Goal: Task Accomplishment & Management: Manage account settings

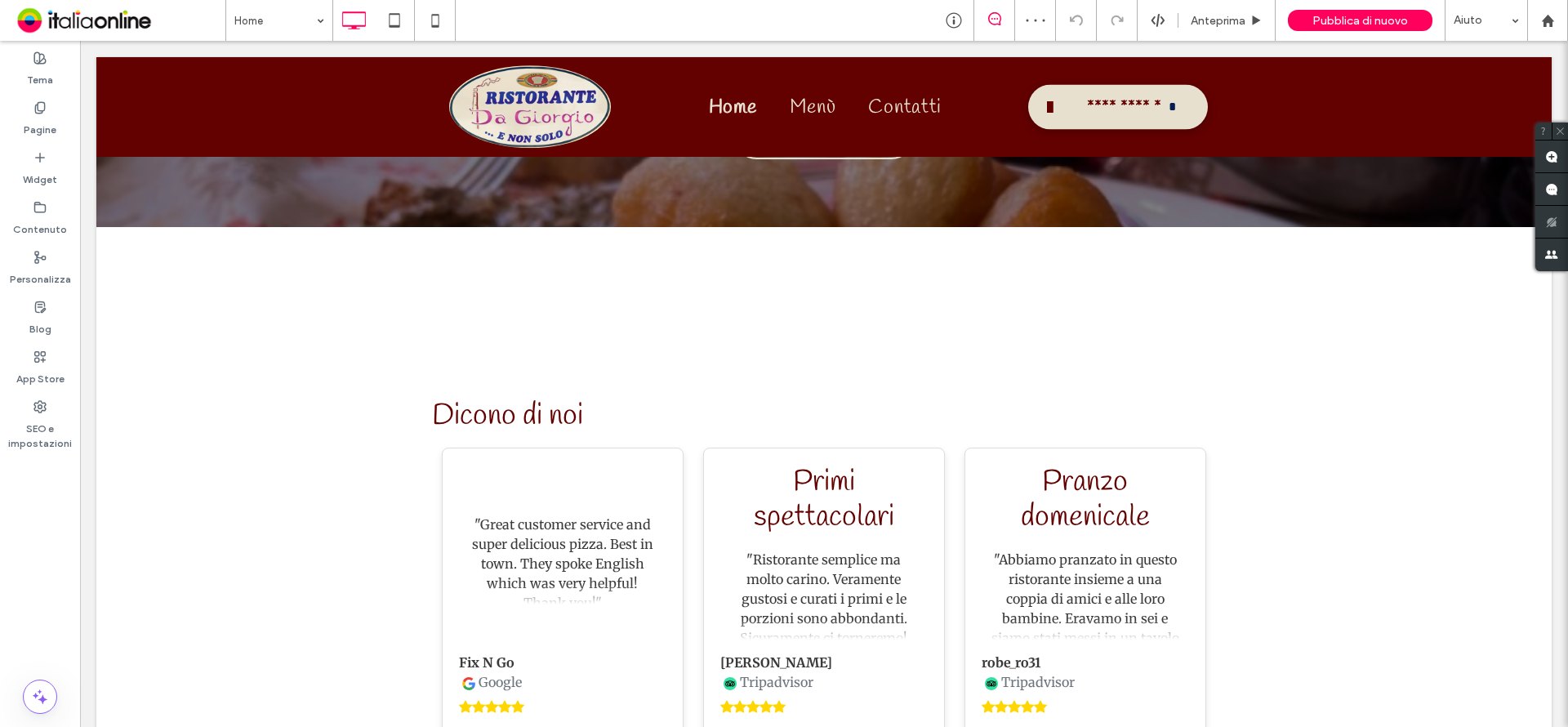
scroll to position [3548, 0]
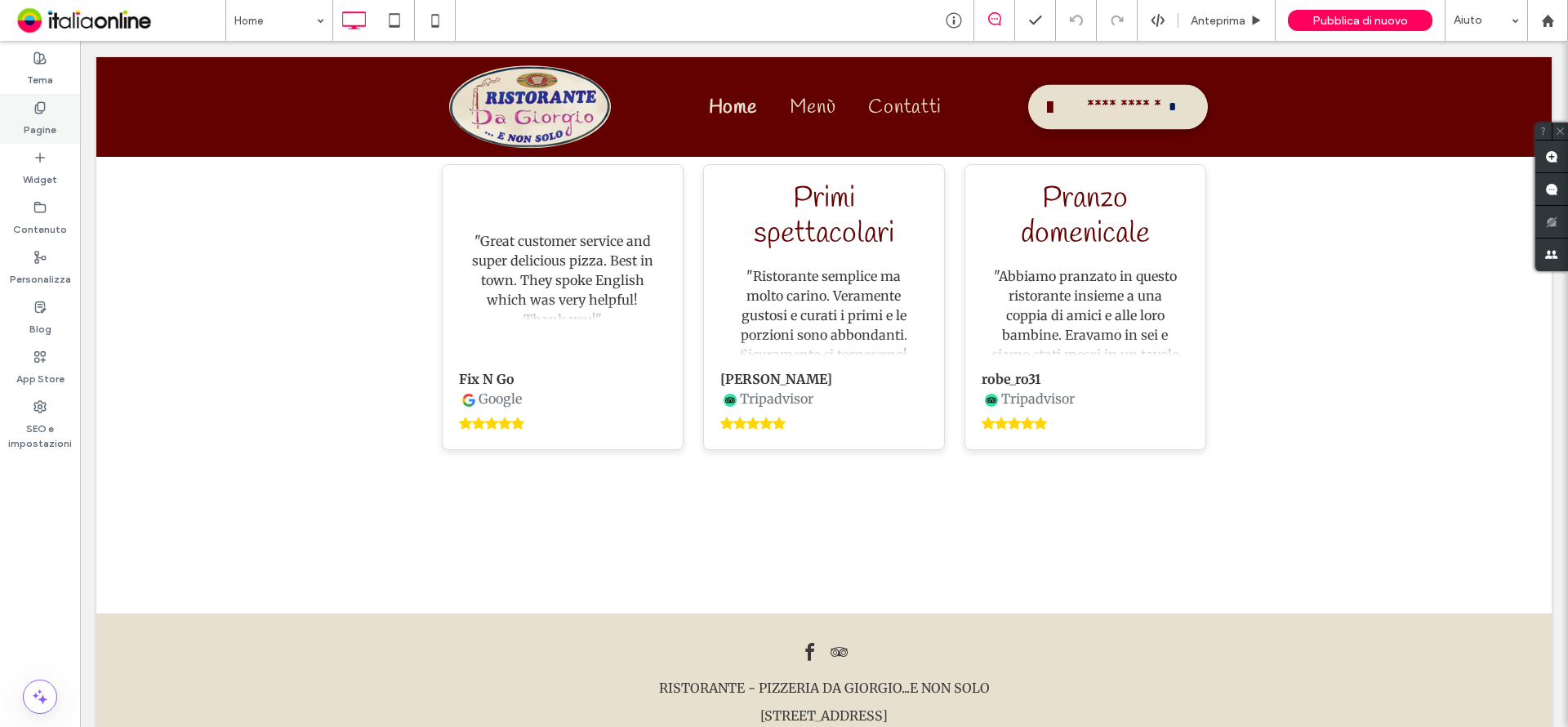
click at [31, 117] on label "Pagine" at bounding box center [40, 125] width 32 height 23
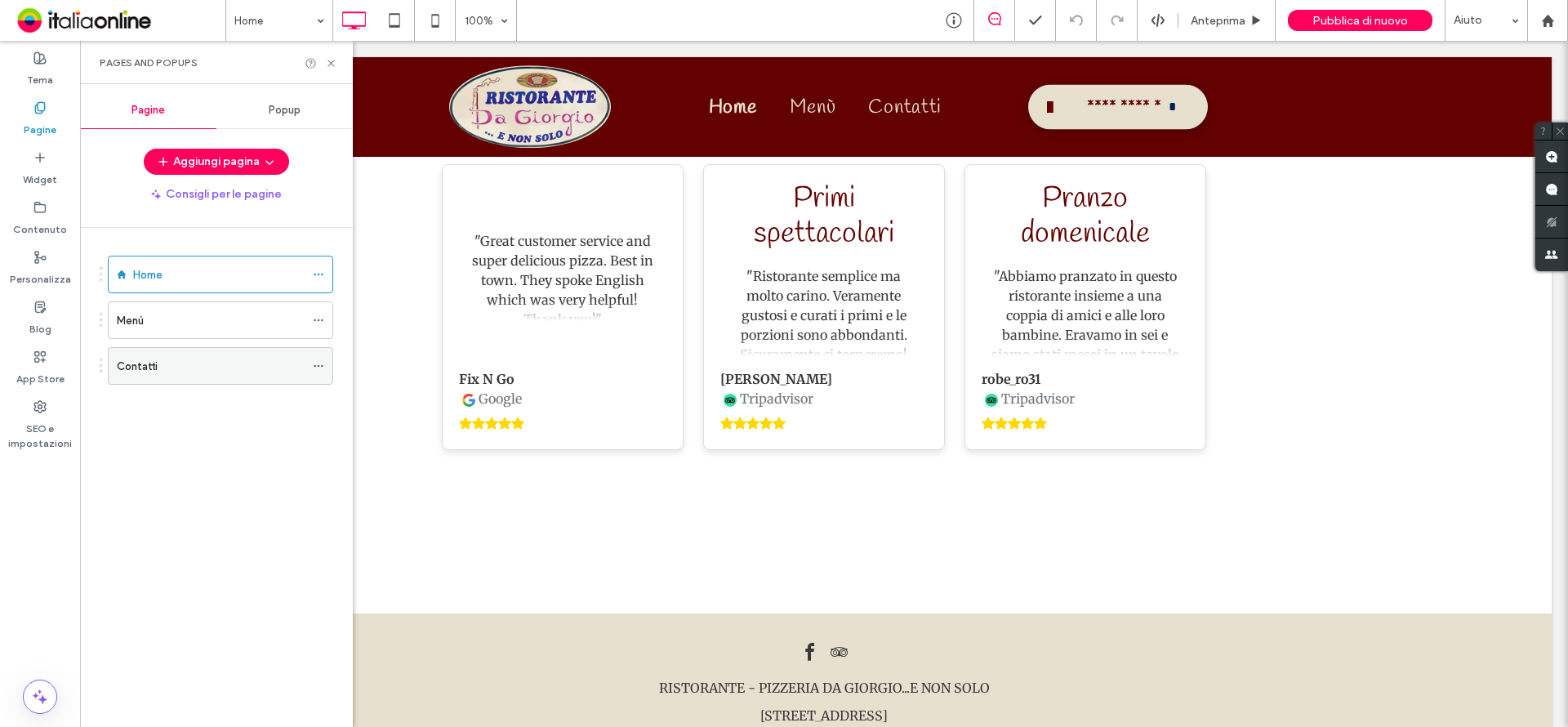
click at [180, 369] on div "Contatti" at bounding box center [210, 366] width 188 height 17
click at [330, 61] on use at bounding box center [331, 63] width 7 height 7
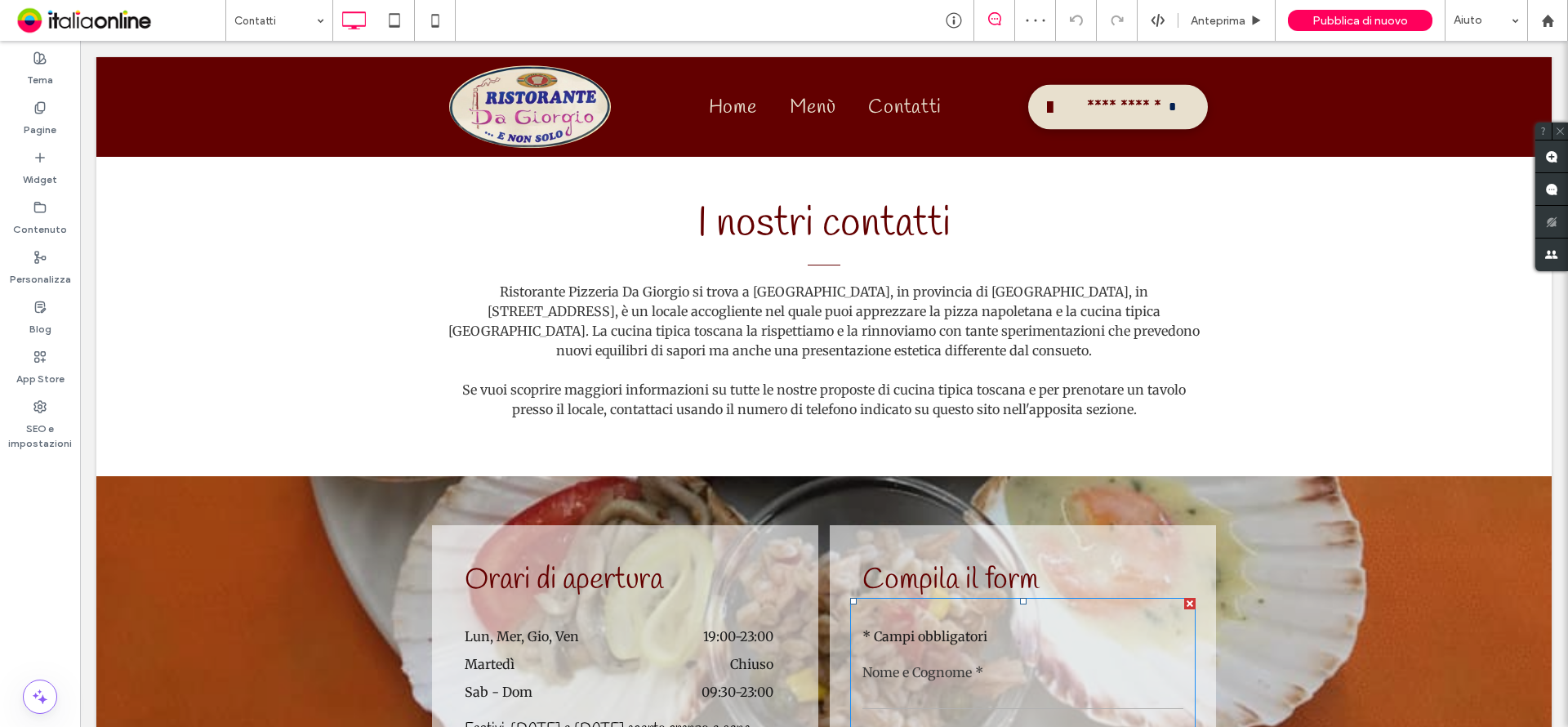
scroll to position [650, 0]
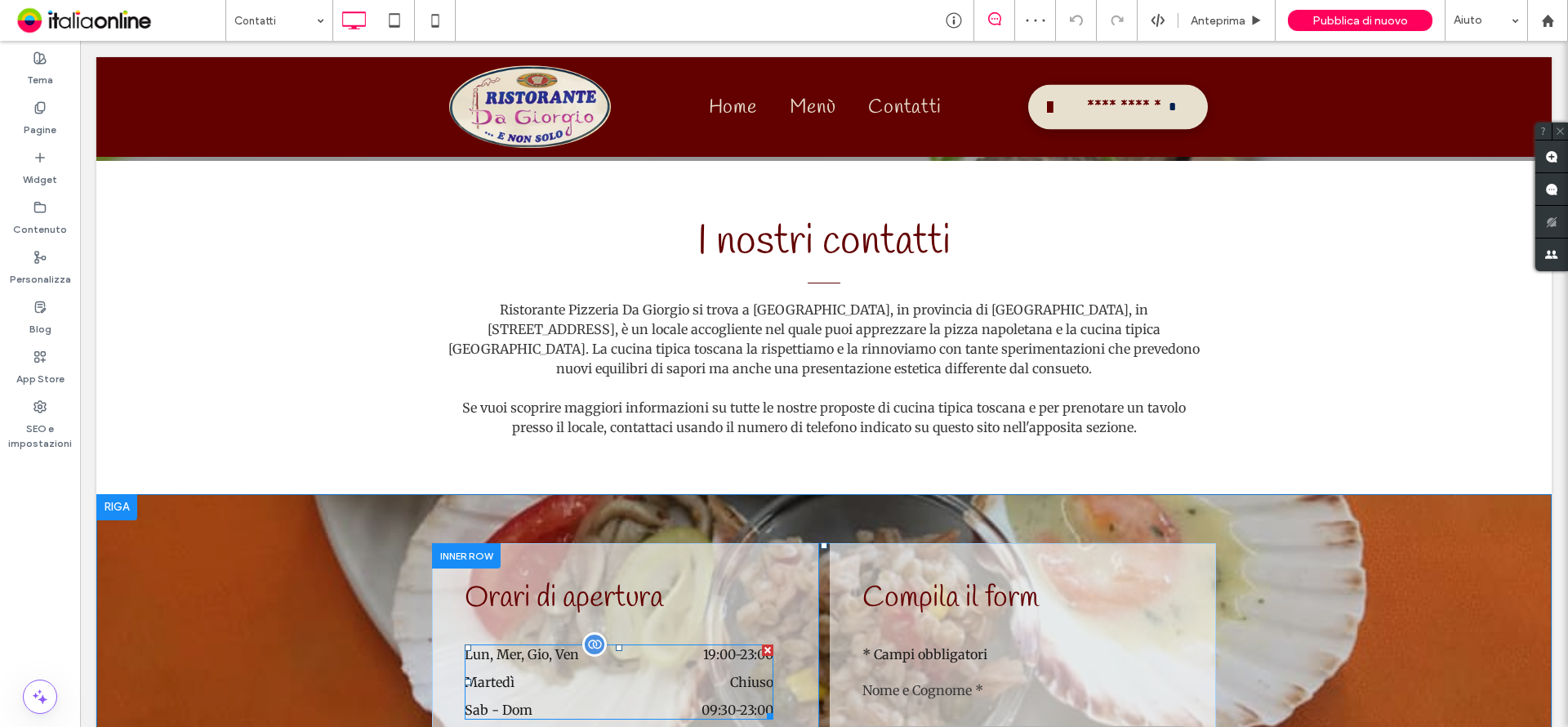
click at [538, 644] on dt "Lun, Mer, Gio, Ven" at bounding box center [526, 654] width 123 height 20
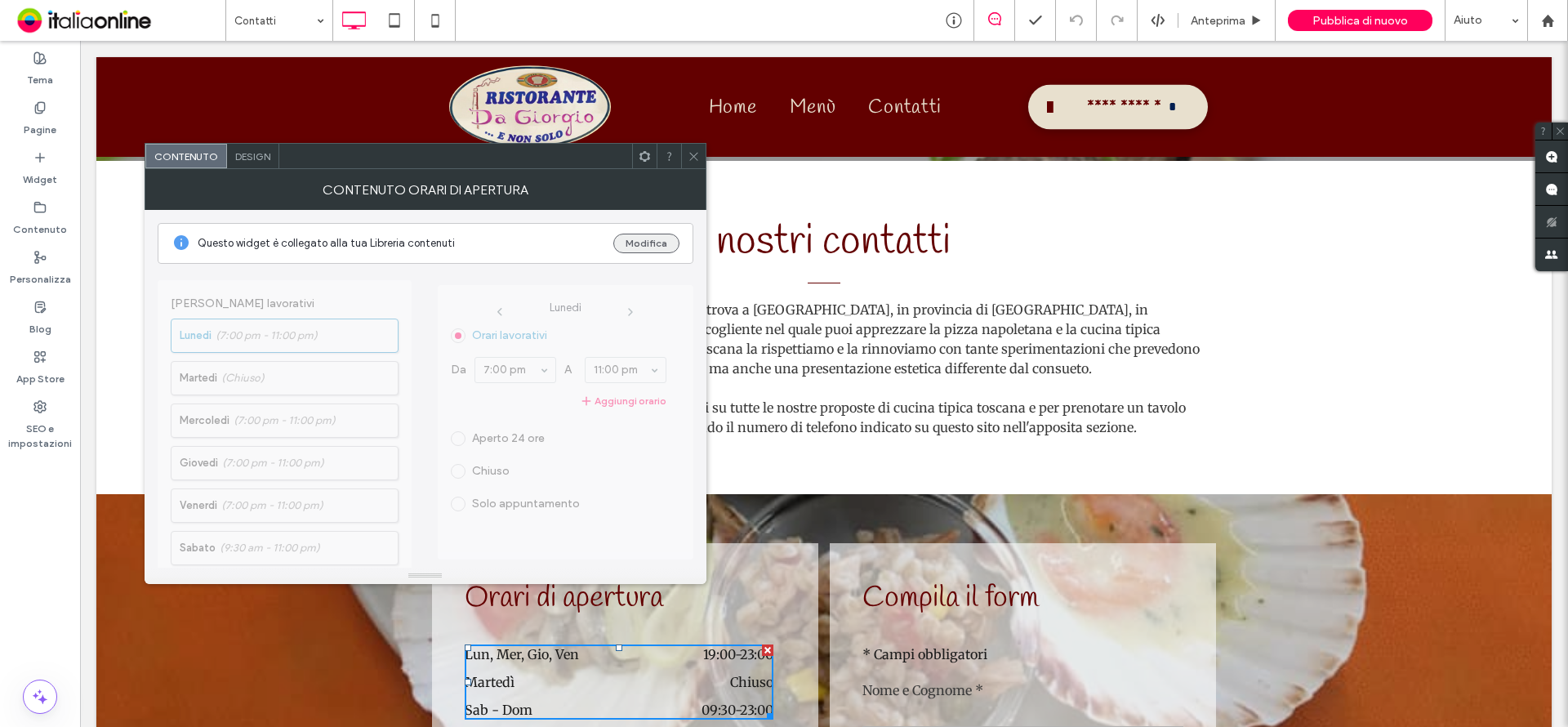
click at [643, 245] on button "Modifica" at bounding box center [646, 243] width 66 height 20
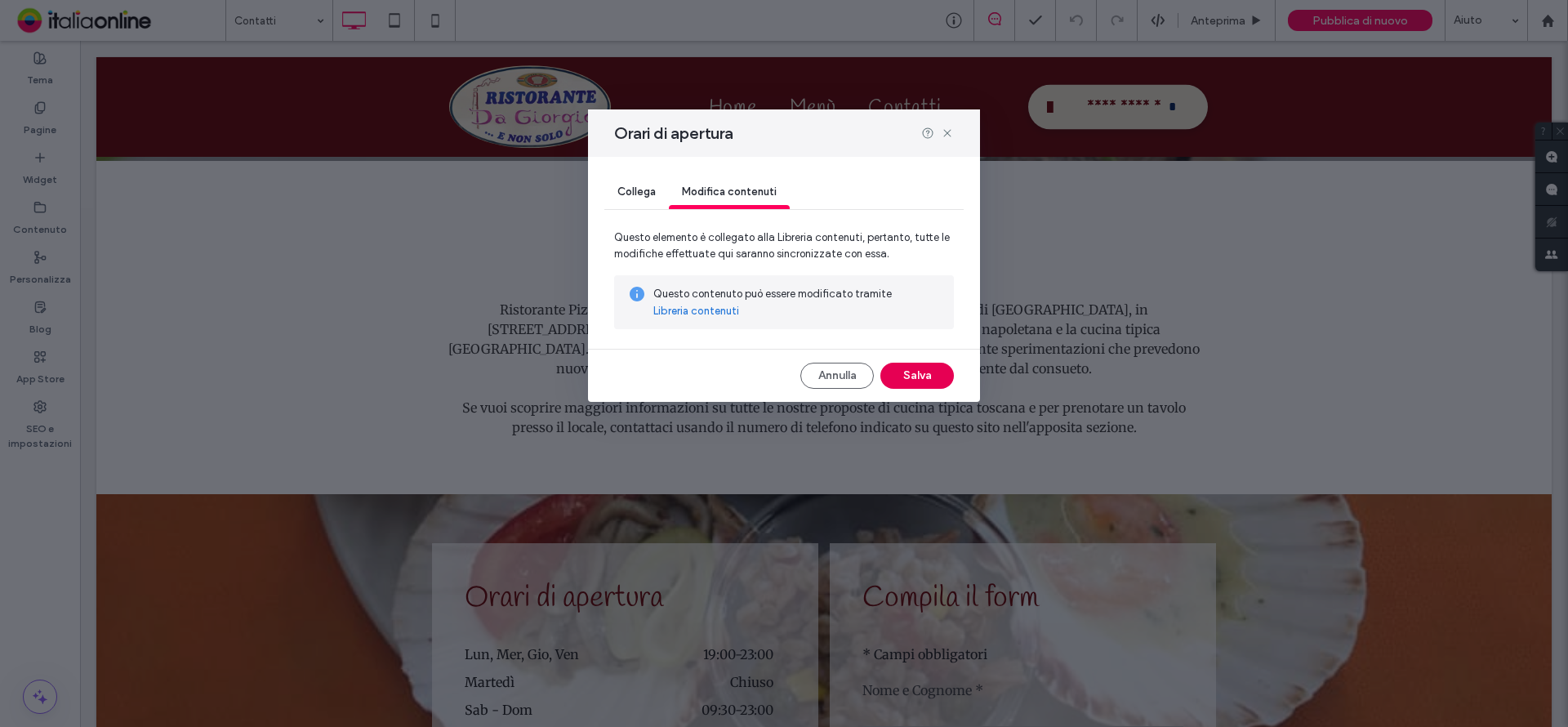
click at [911, 375] on button "Salva" at bounding box center [917, 375] width 73 height 26
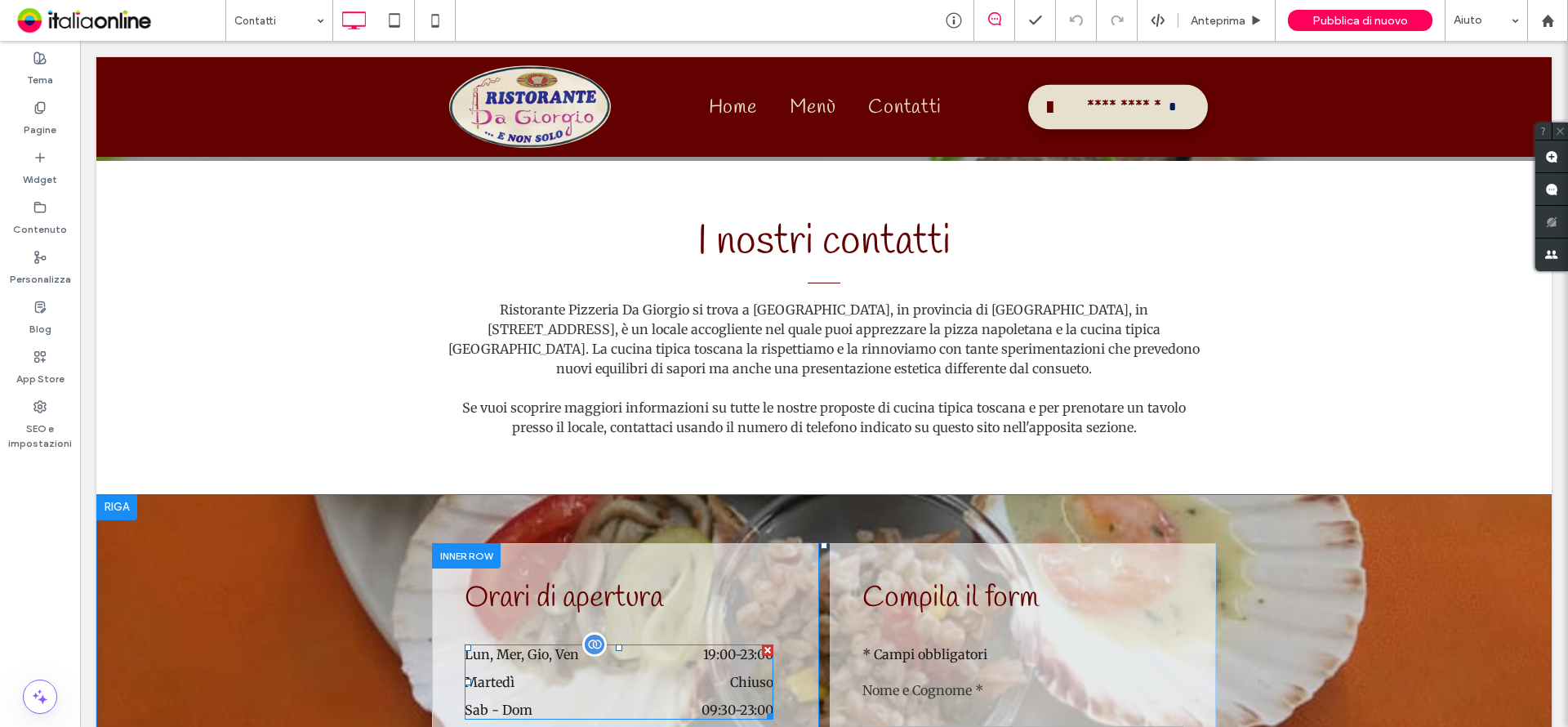
click at [547, 660] on dt "Martedì" at bounding box center [526, 681] width 123 height 20
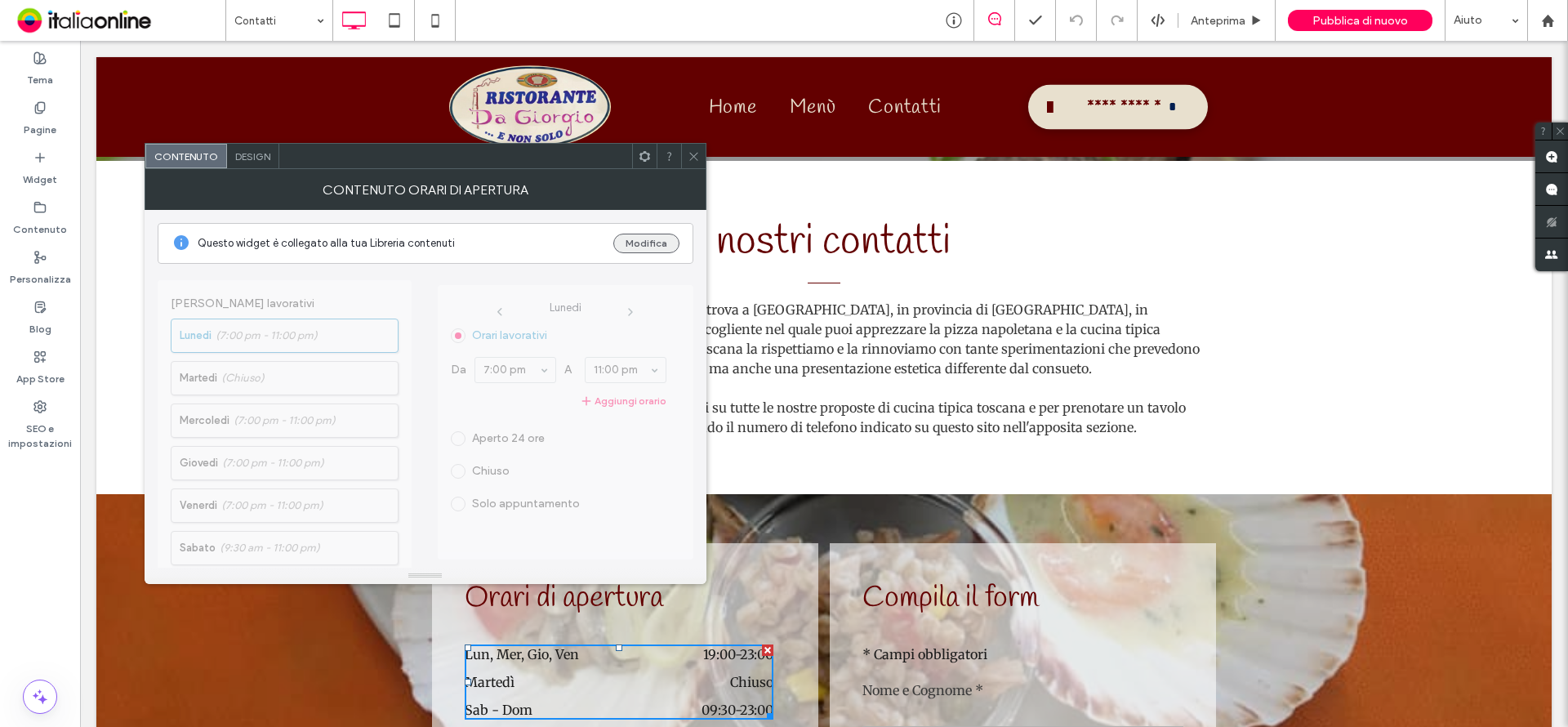
click at [630, 246] on button "Modifica" at bounding box center [646, 243] width 66 height 20
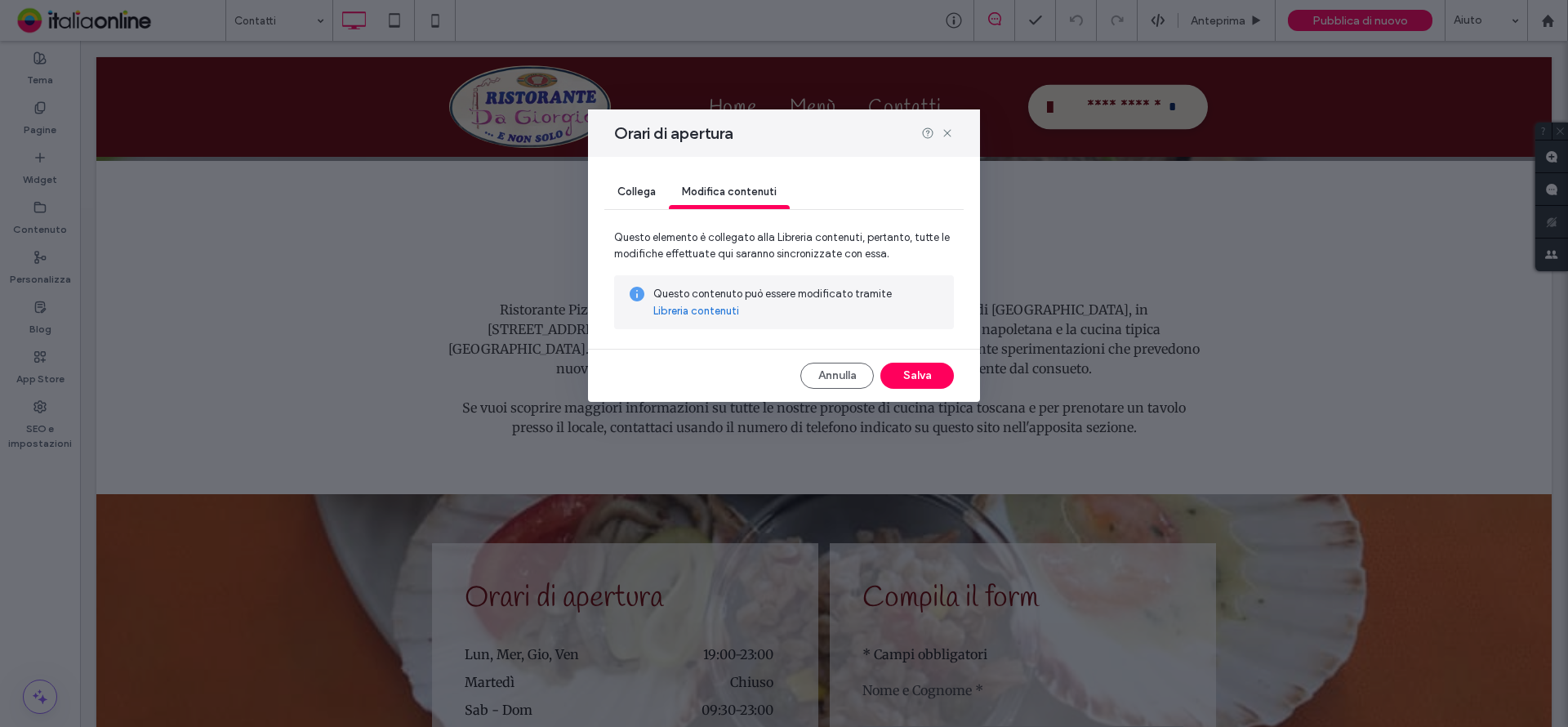
drag, startPoint x: 613, startPoint y: 299, endPoint x: 703, endPoint y: 313, distance: 91.1
click at [703, 313] on link "Libreria contenuti" at bounding box center [695, 311] width 86 height 16
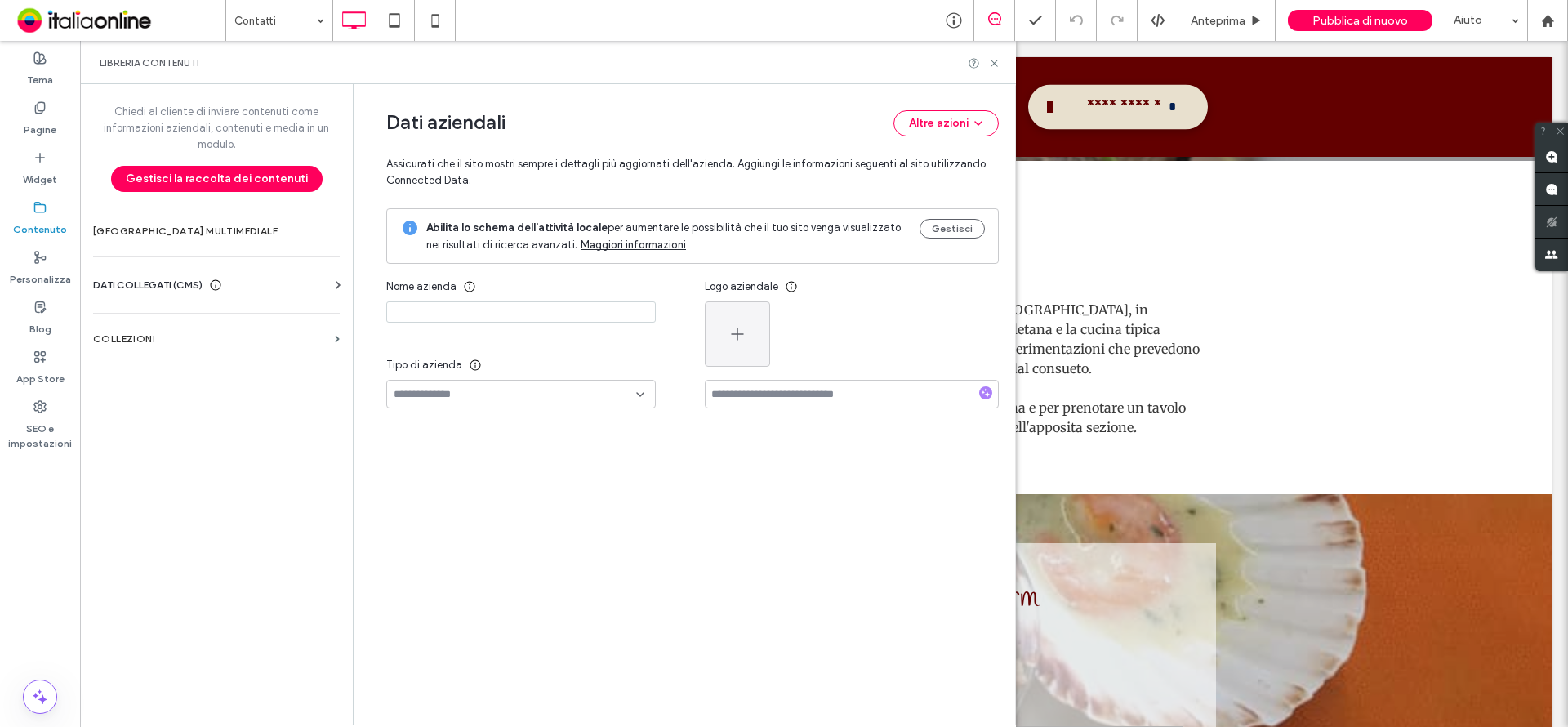
type input "**********"
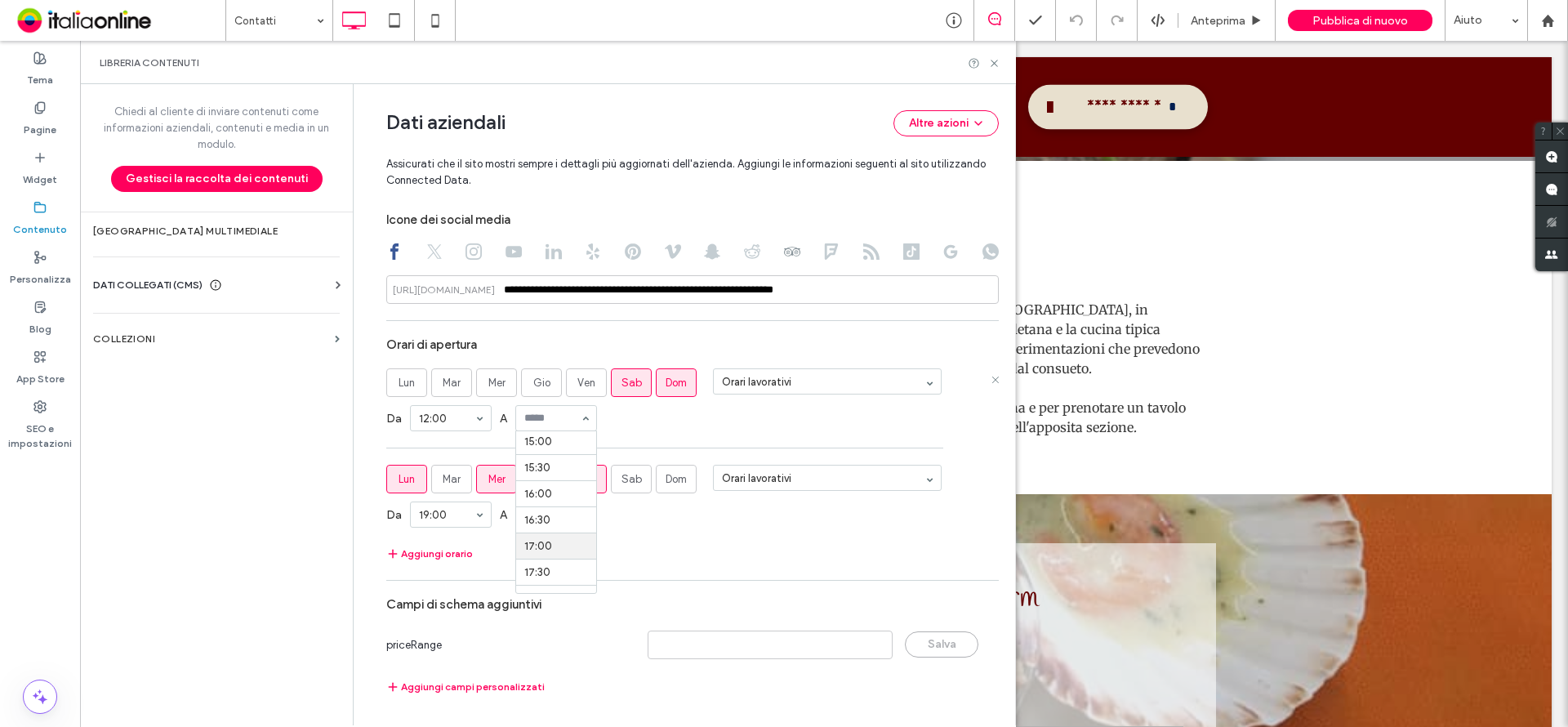
scroll to position [765, 0]
drag, startPoint x: 550, startPoint y: 456, endPoint x: 613, endPoint y: 455, distance: 63.0
click at [671, 431] on div "Da 12:00 A 15:00" at bounding box center [692, 418] width 612 height 43
click at [580, 480] on span "Ven" at bounding box center [586, 478] width 18 height 16
click at [521, 483] on label "Gio" at bounding box center [541, 479] width 41 height 29
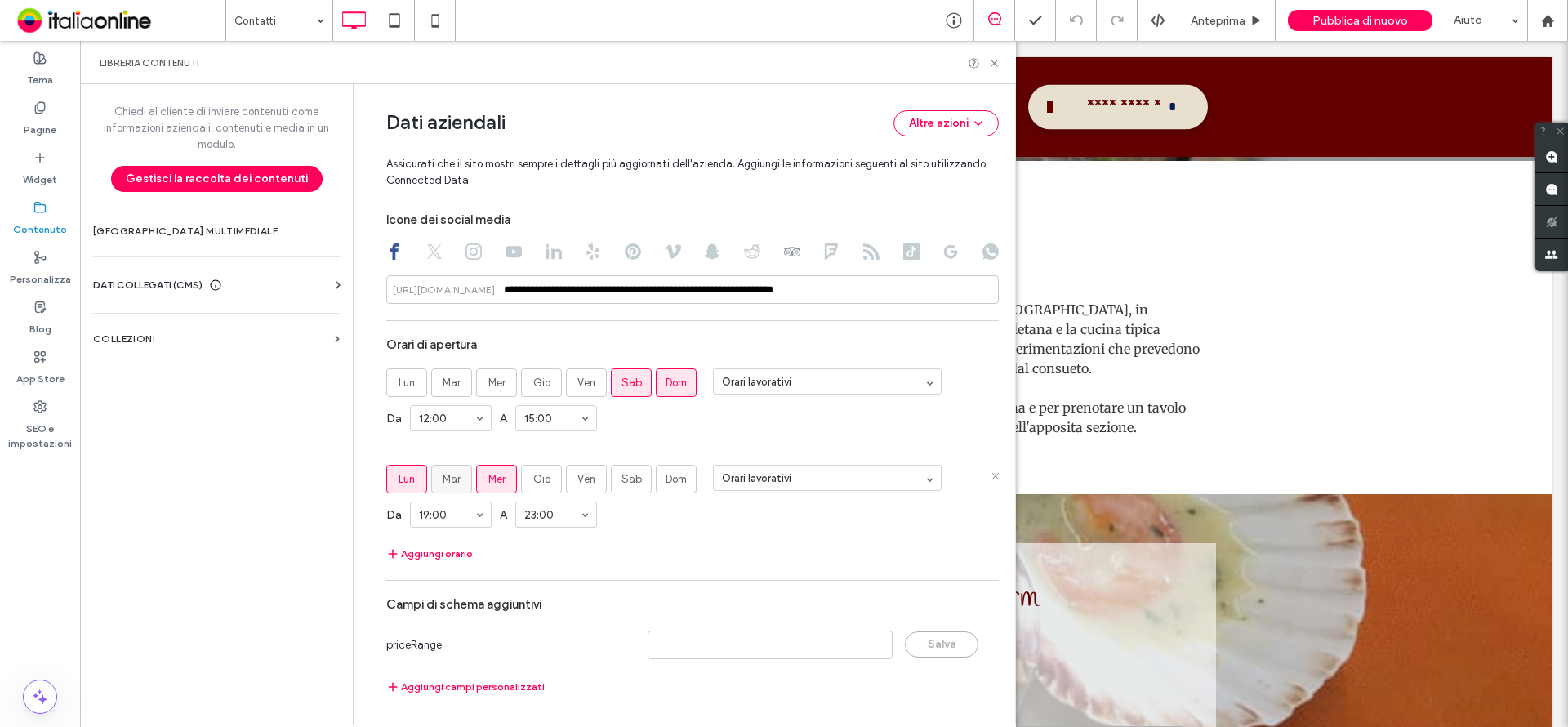
drag, startPoint x: 478, startPoint y: 480, endPoint x: 426, endPoint y: 480, distance: 52.0
click at [489, 480] on span "Mer" at bounding box center [497, 478] width 17 height 16
click at [398, 479] on span "Lun" at bounding box center [406, 478] width 16 height 16
click at [621, 481] on span "Sab" at bounding box center [632, 478] width 20 height 16
click at [697, 481] on section "Lun Mar Mer Gio Ven Sab Dom Orari lavorativi" at bounding box center [692, 479] width 612 height 29
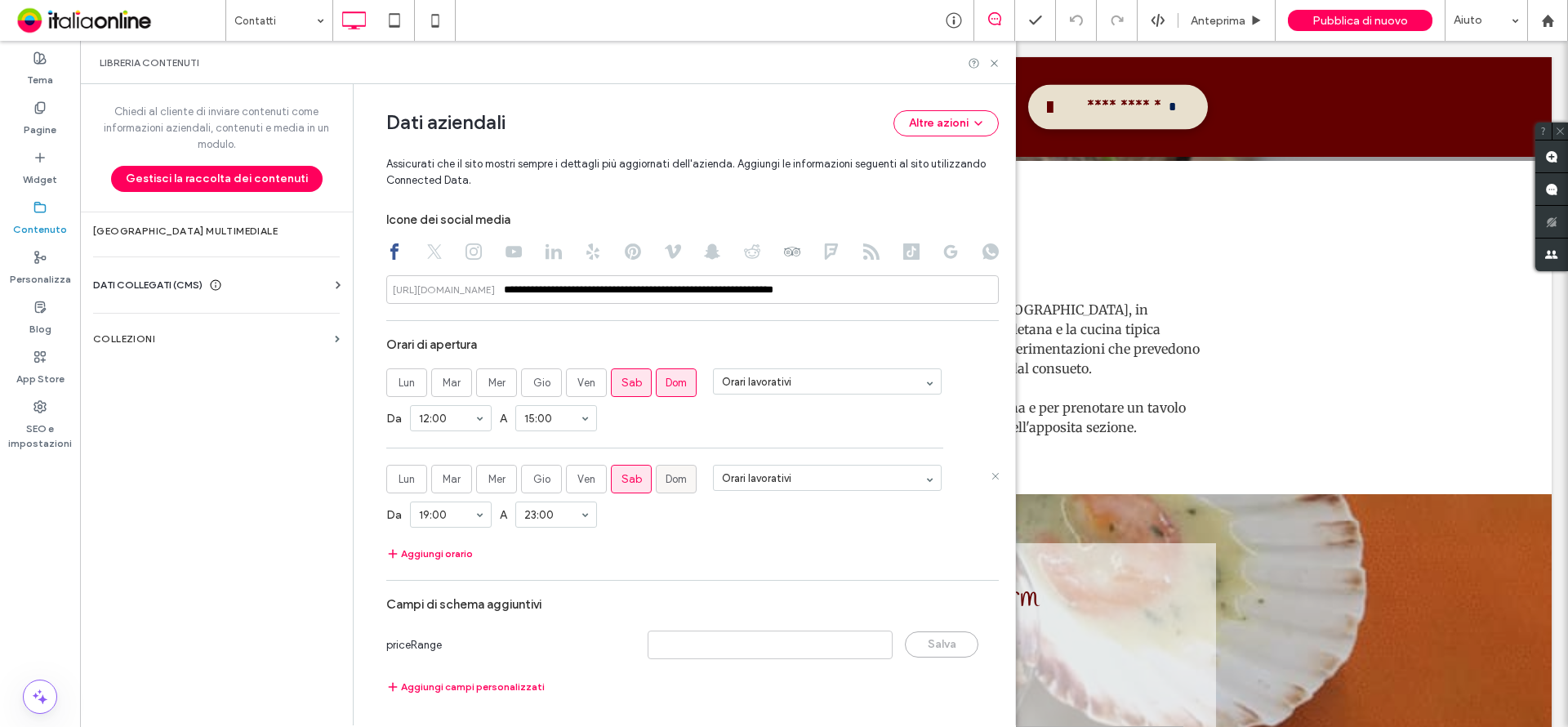
click at [668, 478] on span "Dom" at bounding box center [676, 478] width 21 height 16
click at [655, 535] on section "Orari di apertura Lun Mar Mer Gio Ven Sab Dom Orari lavorativi Da 12:00 A 15:00…" at bounding box center [692, 446] width 612 height 234
click at [434, 555] on button "Aggiungi orario" at bounding box center [430, 553] width 87 height 20
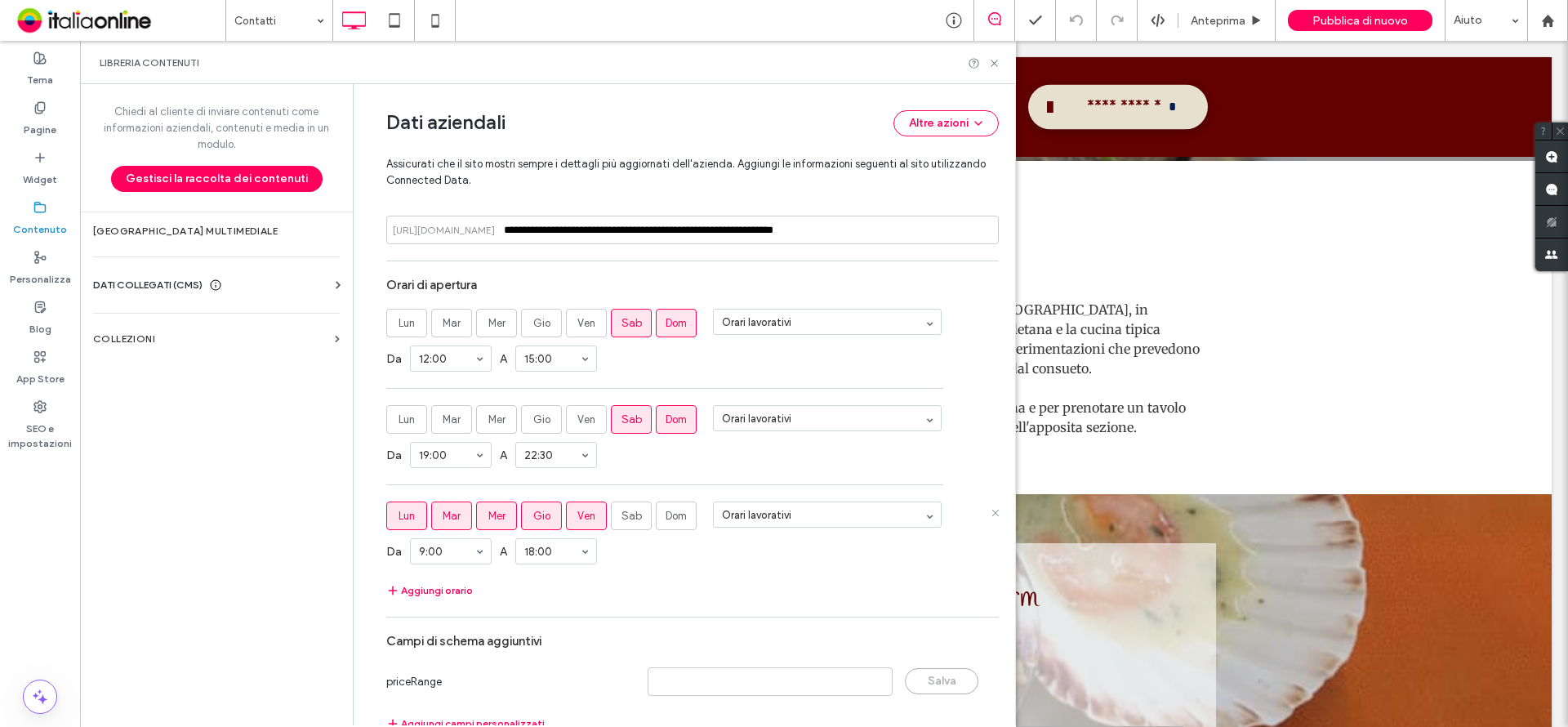
scroll to position [885, 0]
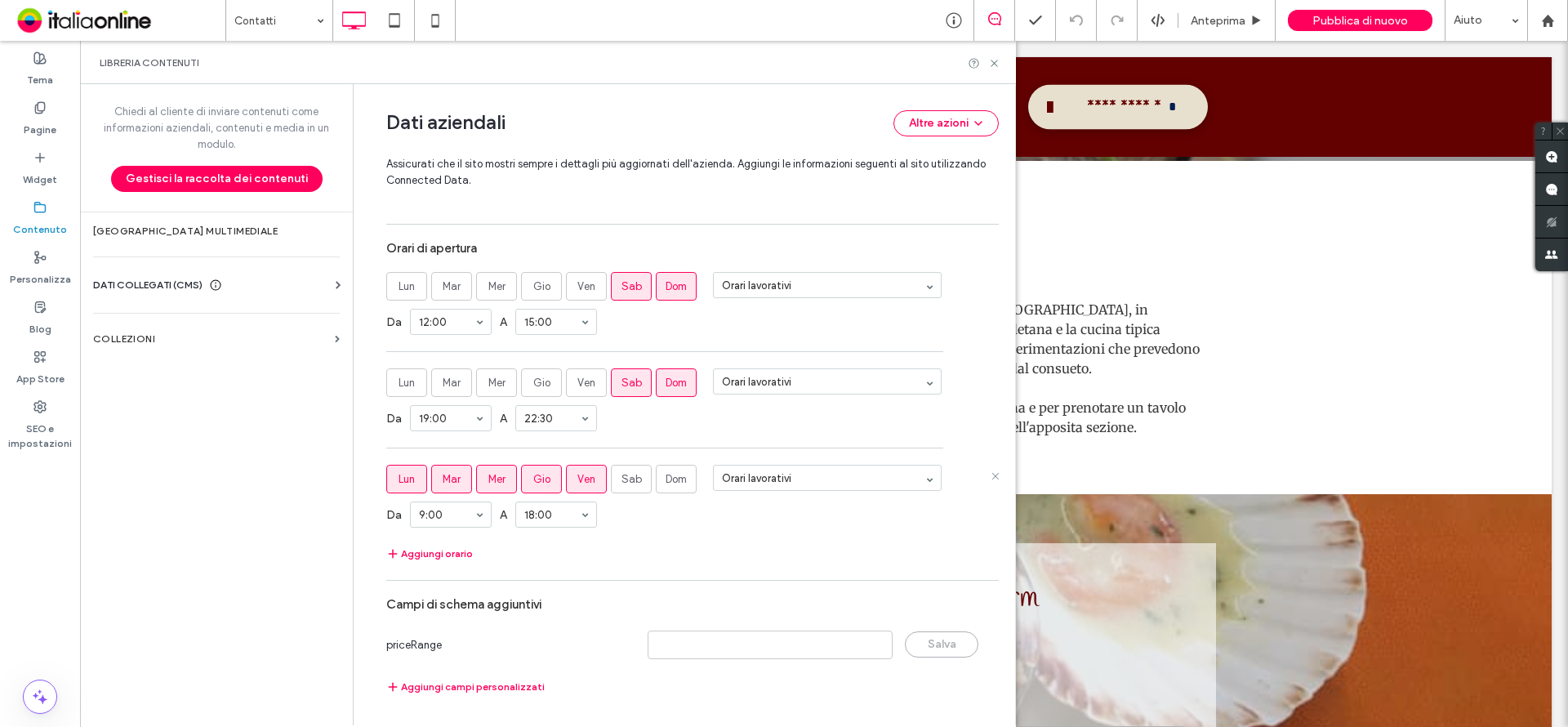
click at [449, 484] on span "Mar" at bounding box center [451, 478] width 18 height 16
drag, startPoint x: 446, startPoint y: 650, endPoint x: 455, endPoint y: 644, distance: 10.8
click at [667, 560] on div "Aggiungi orario" at bounding box center [692, 553] width 612 height 20
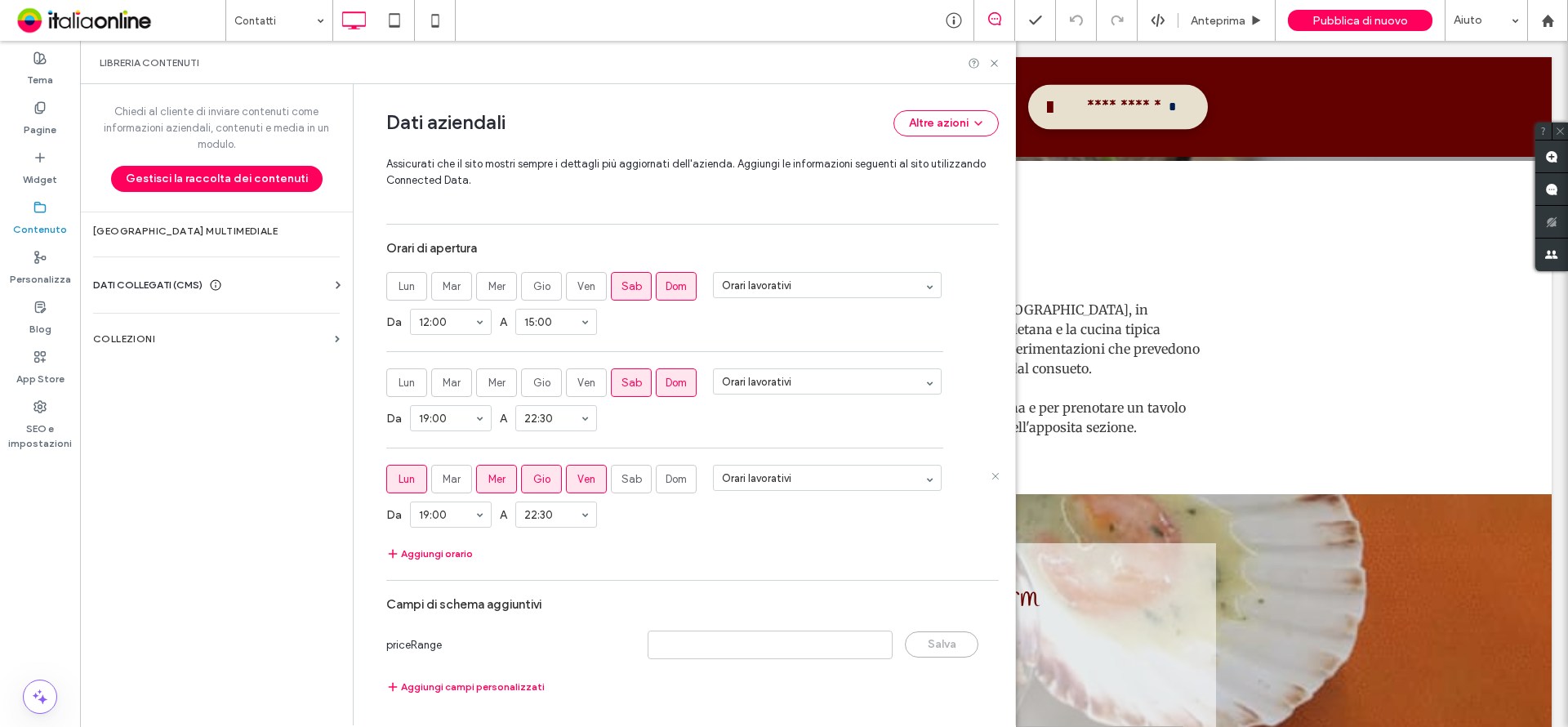
click at [788, 563] on div "Aggiungi orario" at bounding box center [692, 553] width 612 height 20
drag, startPoint x: 911, startPoint y: 20, endPoint x: 991, endPoint y: 58, distance: 88.6
click at [991, 58] on icon at bounding box center [994, 63] width 12 height 12
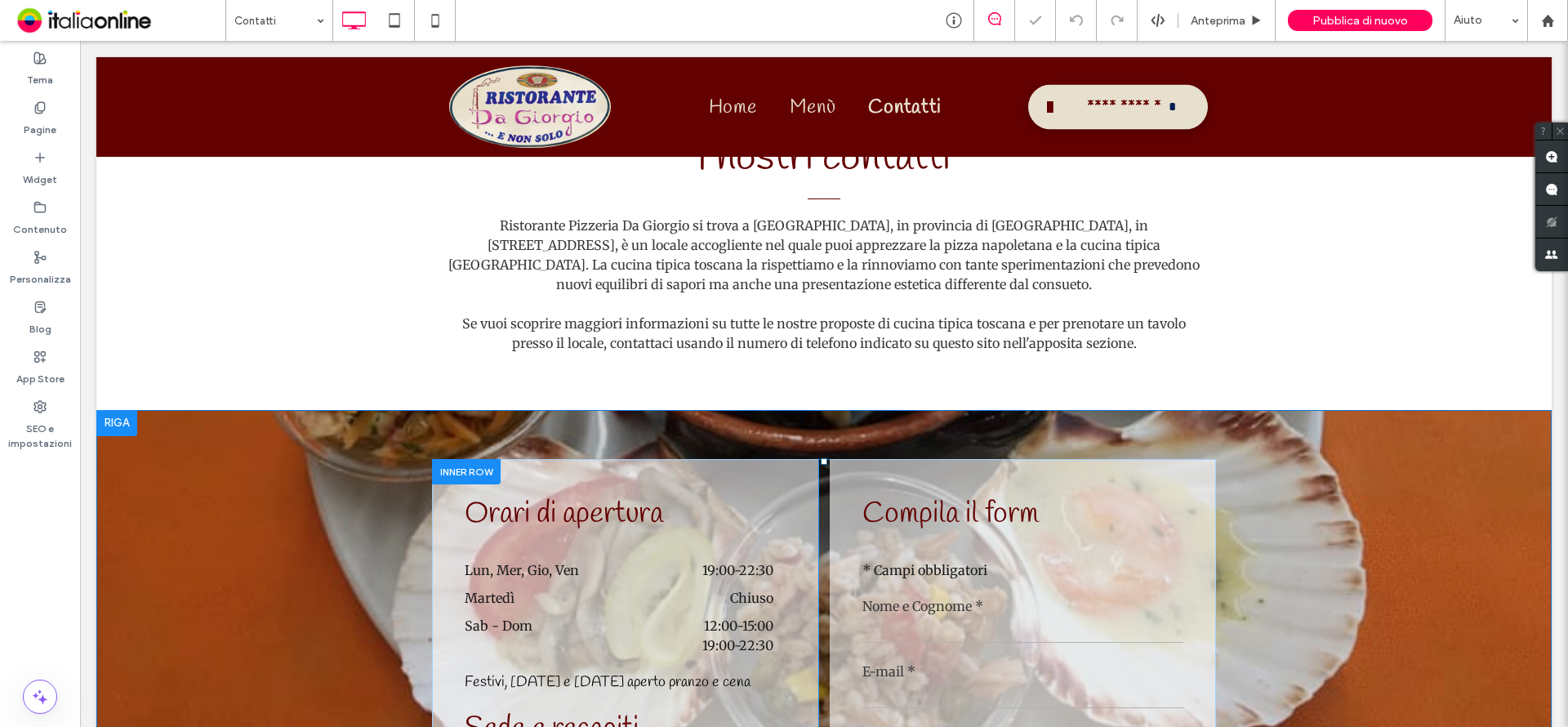
scroll to position [735, 0]
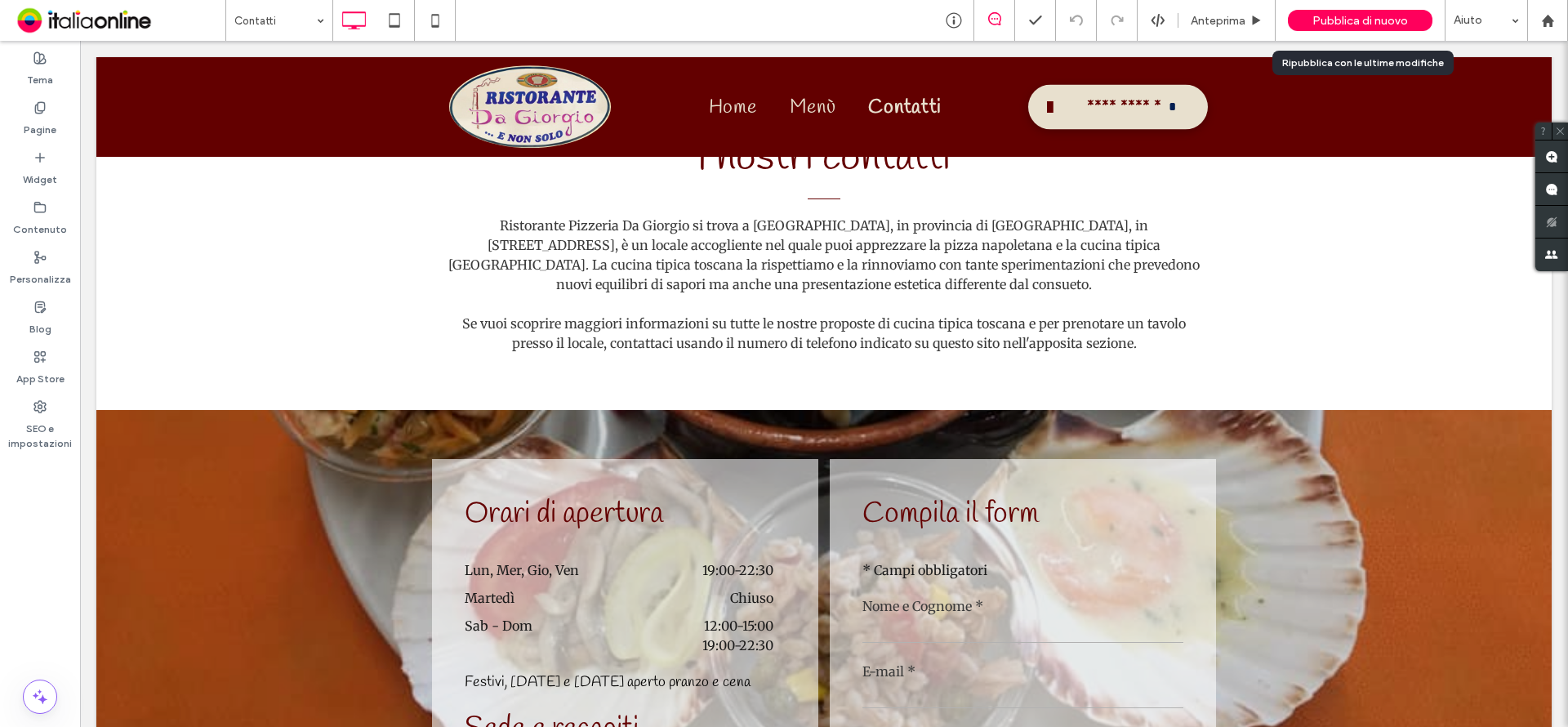
click at [1348, 27] on span "Pubblica di nuovo" at bounding box center [1359, 20] width 95 height 14
